Goal: Check status: Check status

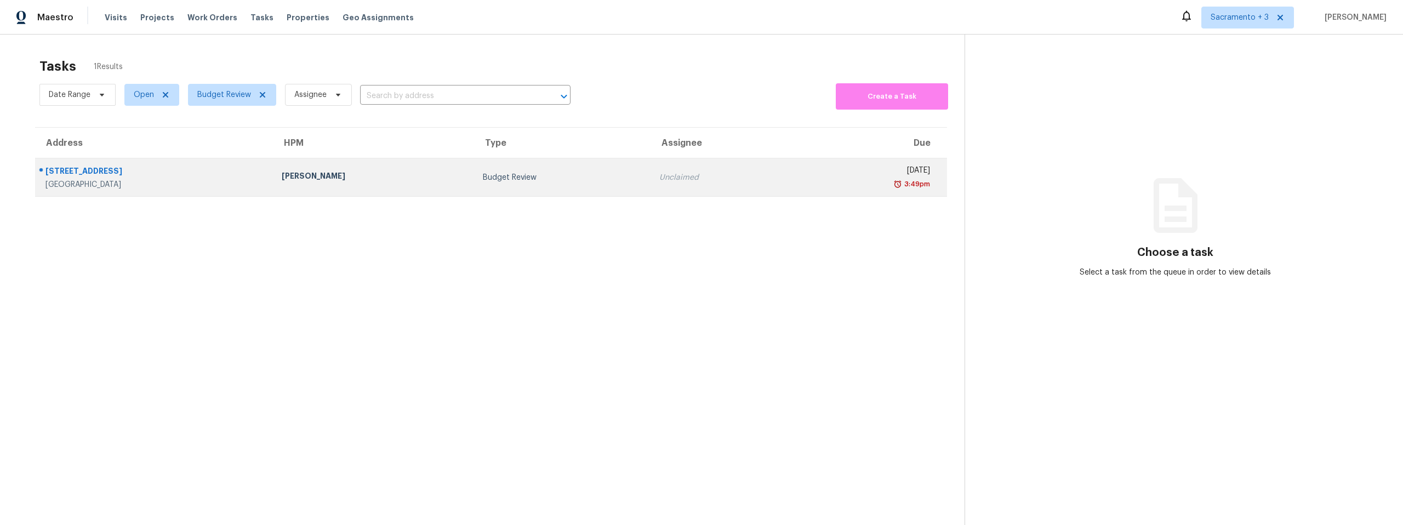
click at [106, 168] on div "[STREET_ADDRESS]" at bounding box center [154, 172] width 219 height 14
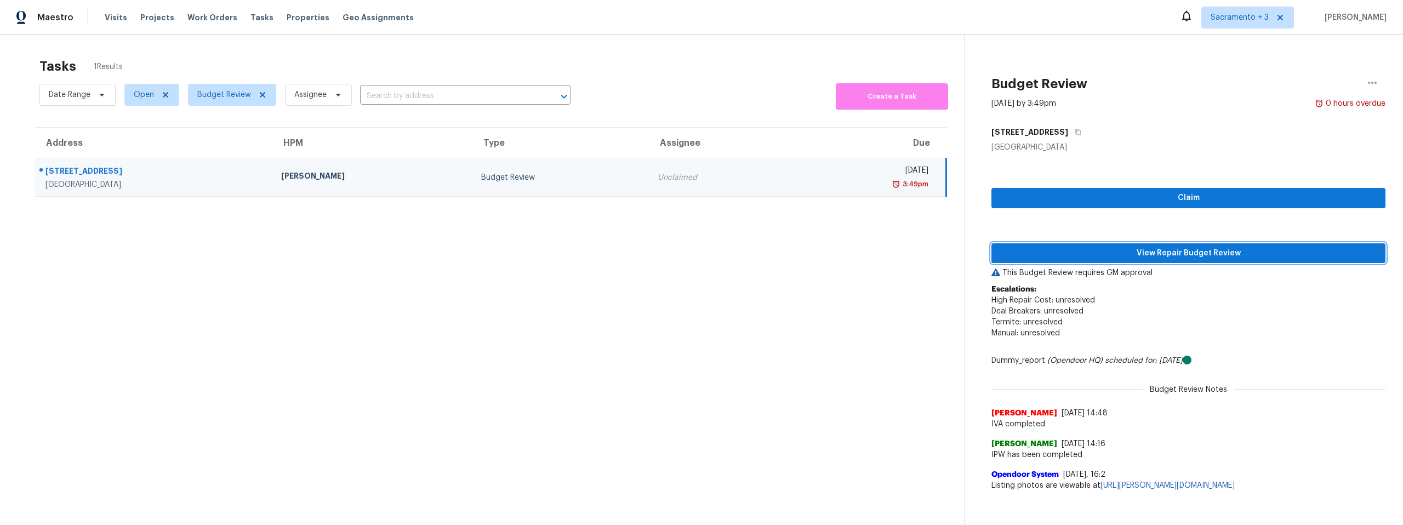
click at [1145, 254] on span "View Repair Budget Review" at bounding box center [1188, 254] width 376 height 14
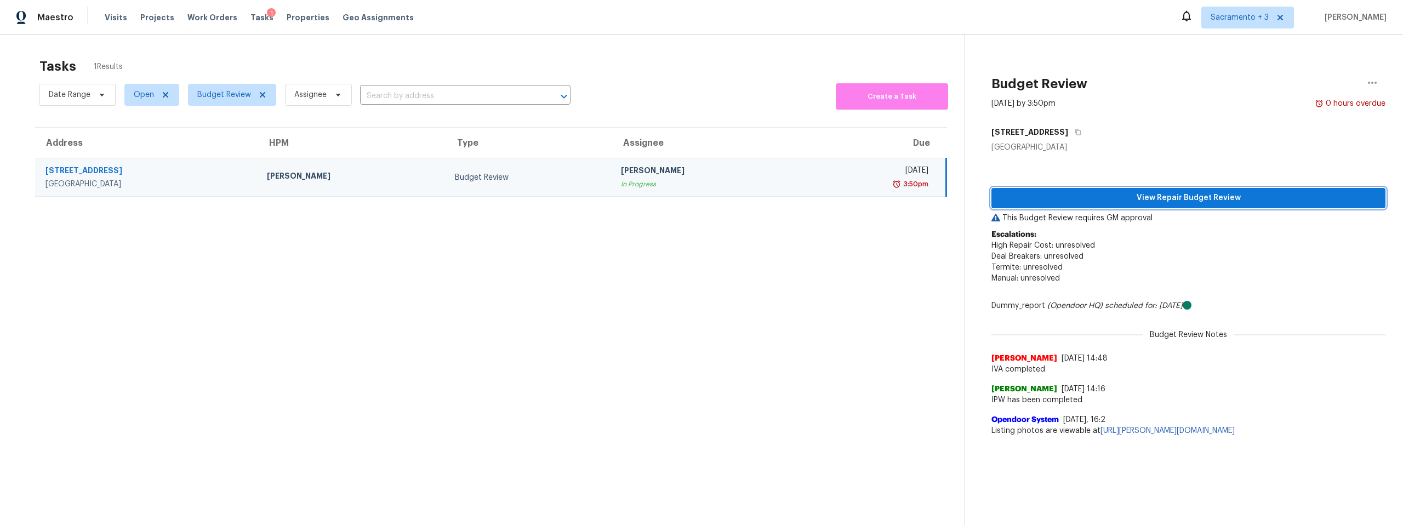
click at [1192, 201] on span "View Repair Budget Review" at bounding box center [1188, 198] width 376 height 14
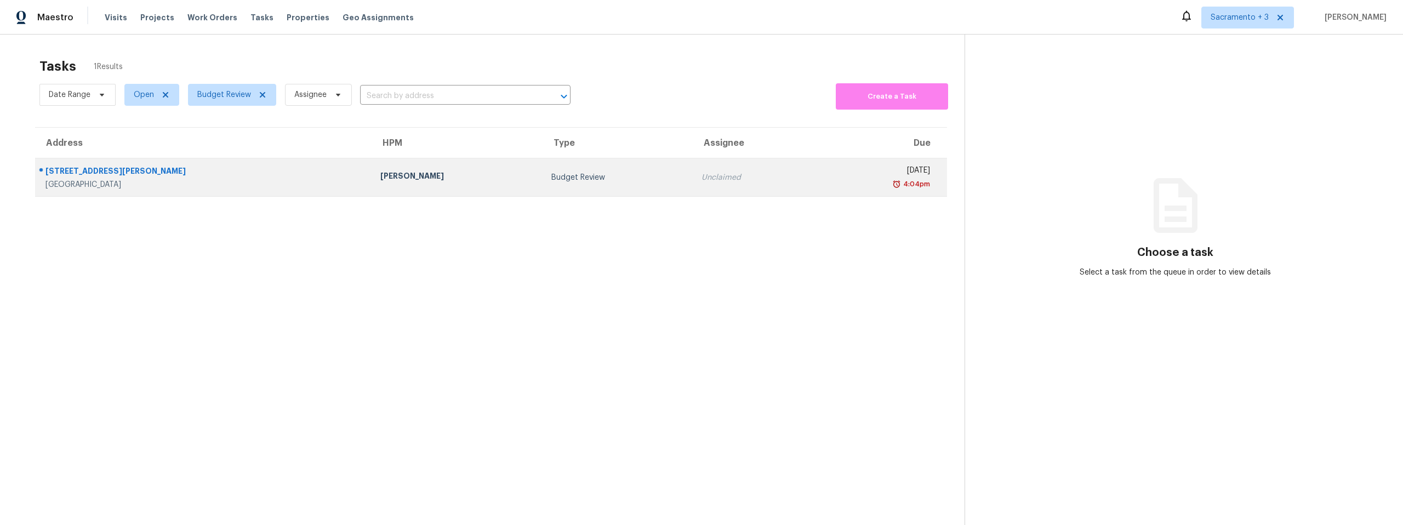
click at [77, 178] on div "7560 Baird Way" at bounding box center [203, 172] width 317 height 14
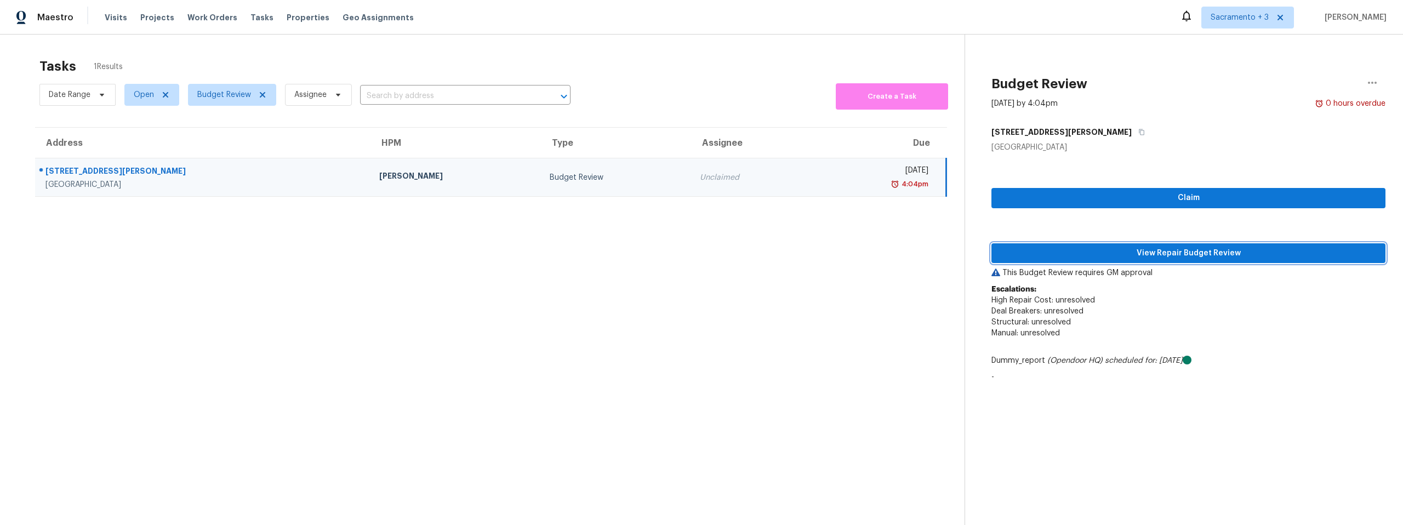
click at [1174, 255] on span "View Repair Budget Review" at bounding box center [1188, 254] width 376 height 14
